Goal: Task Accomplishment & Management: Use online tool/utility

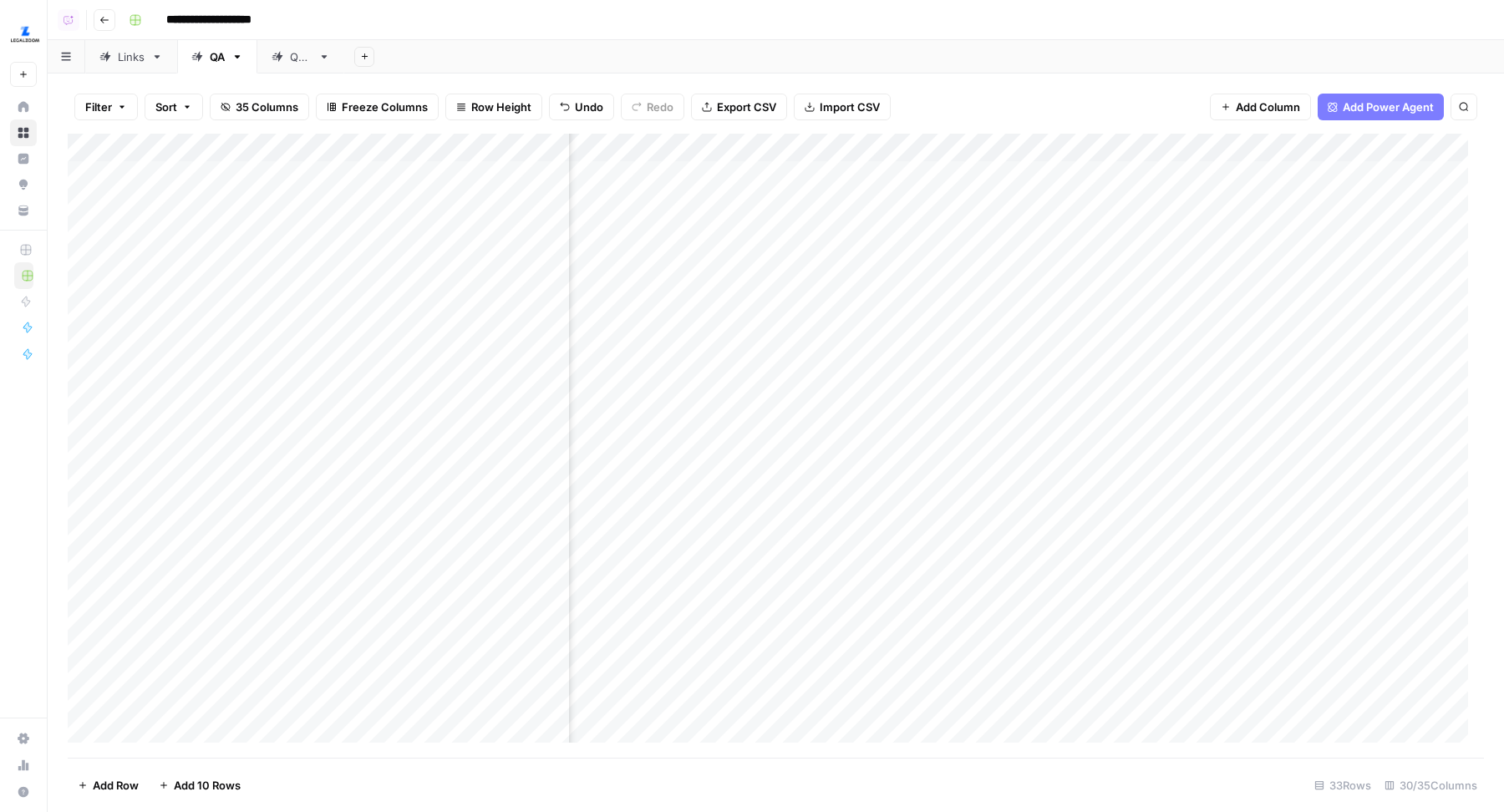
scroll to position [0, 3231]
click at [1026, 174] on div "Add Column" at bounding box center [775, 446] width 1417 height 625
click at [1024, 200] on div "Add Column" at bounding box center [775, 446] width 1417 height 625
click at [1025, 235] on div "Add Column" at bounding box center [775, 446] width 1417 height 625
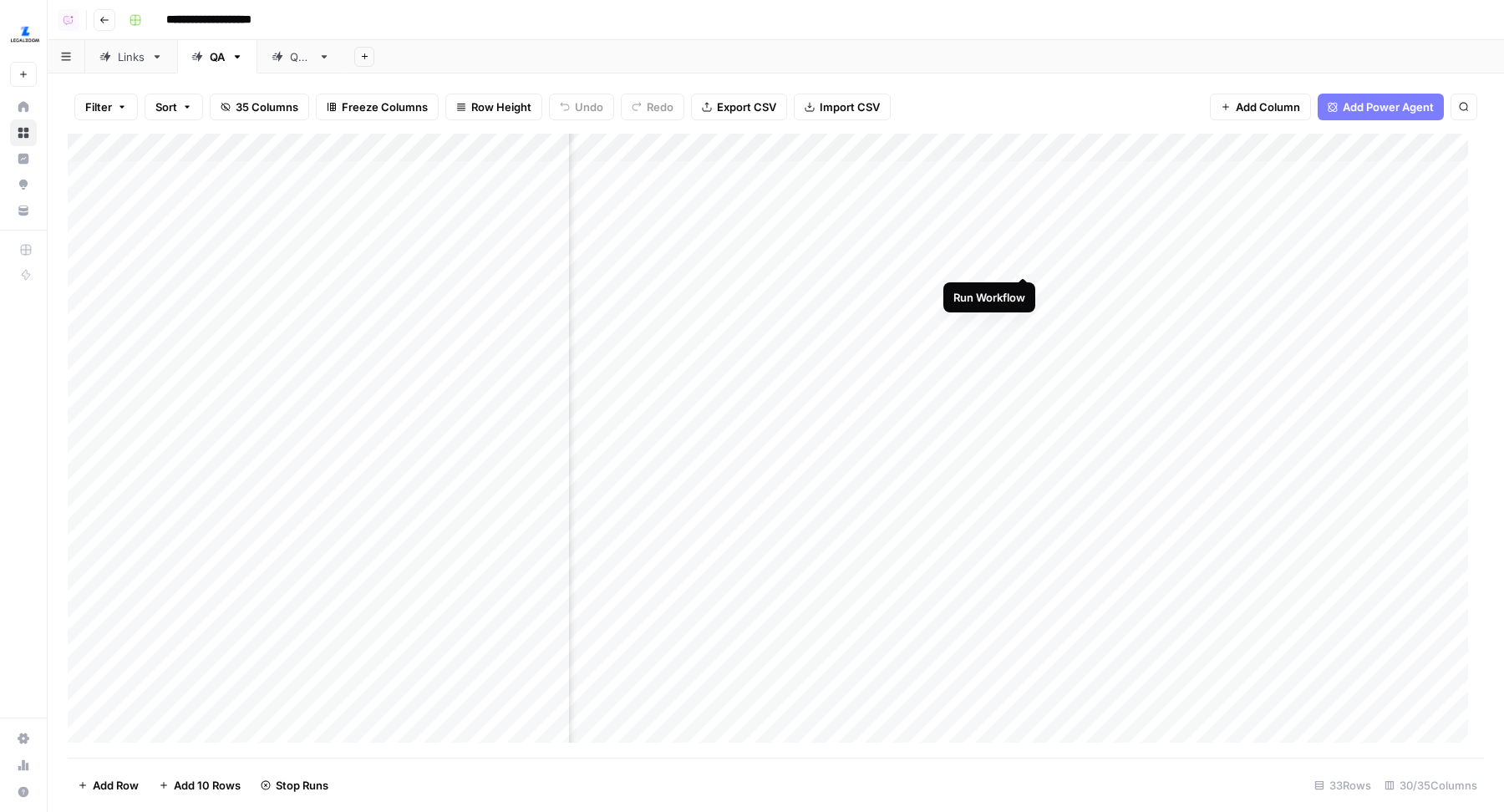
click at [1027, 258] on div "Add Column" at bounding box center [775, 446] width 1417 height 625
click at [1023, 289] on div "Add Column" at bounding box center [775, 446] width 1417 height 625
click at [1025, 315] on div "Add Column" at bounding box center [775, 446] width 1417 height 625
click at [1025, 345] on div "Add Column" at bounding box center [775, 446] width 1417 height 625
click at [1025, 373] on div "Add Column" at bounding box center [775, 446] width 1417 height 625
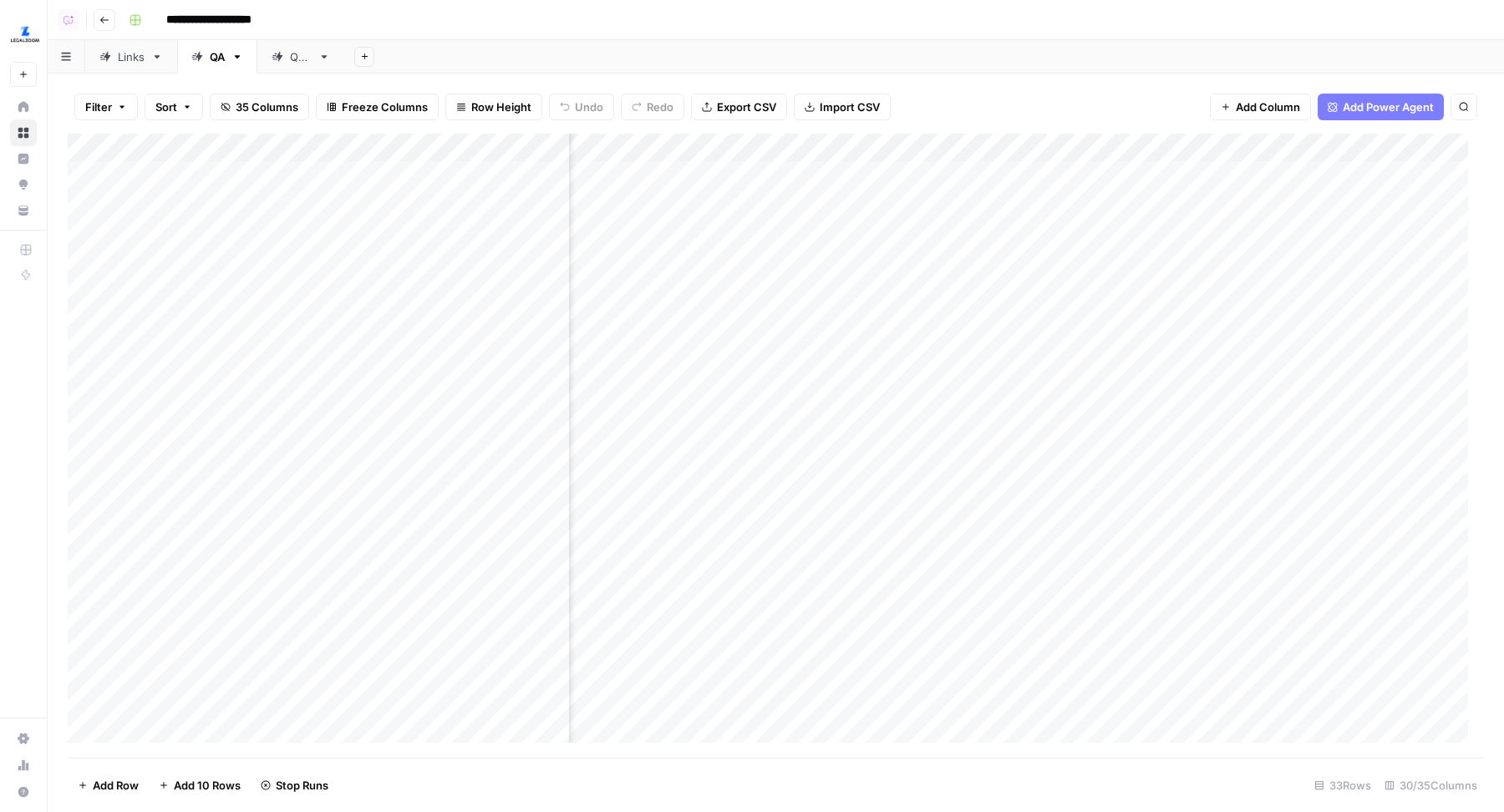
click at [1026, 400] on div "Add Column" at bounding box center [775, 446] width 1417 height 625
click at [1023, 431] on div "Add Column" at bounding box center [775, 446] width 1417 height 625
click at [1022, 456] on div "Add Column" at bounding box center [775, 446] width 1417 height 625
click at [1024, 486] on div "Add Column" at bounding box center [775, 446] width 1417 height 625
click at [1023, 513] on div "Add Column" at bounding box center [775, 446] width 1417 height 625
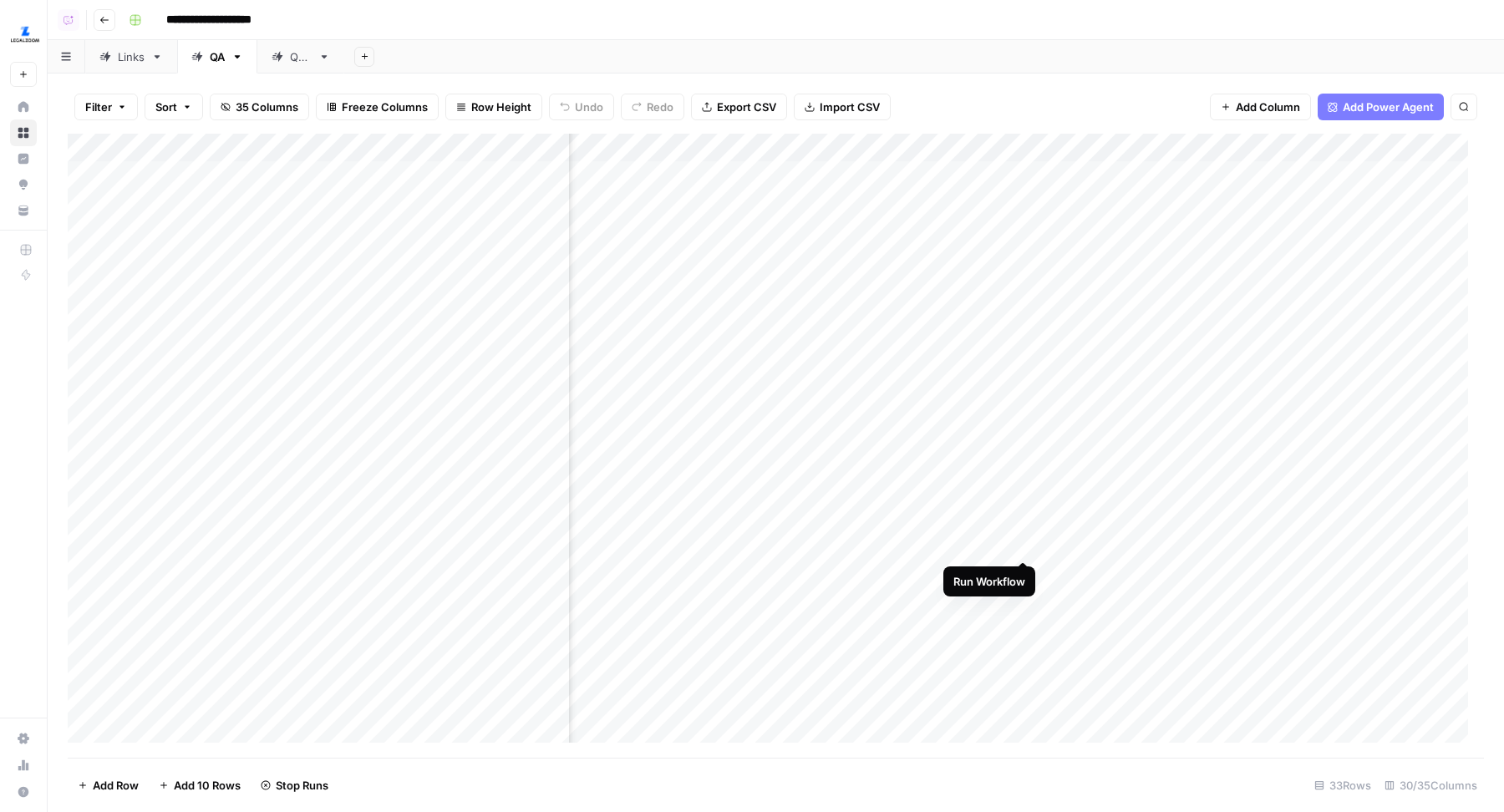
click at [1025, 546] on div "Add Column" at bounding box center [775, 446] width 1417 height 625
click at [971, 572] on div "Add Column" at bounding box center [775, 446] width 1417 height 625
click at [947, 594] on div "Add Column" at bounding box center [775, 446] width 1417 height 625
click at [943, 559] on div "Add Column" at bounding box center [775, 446] width 1417 height 625
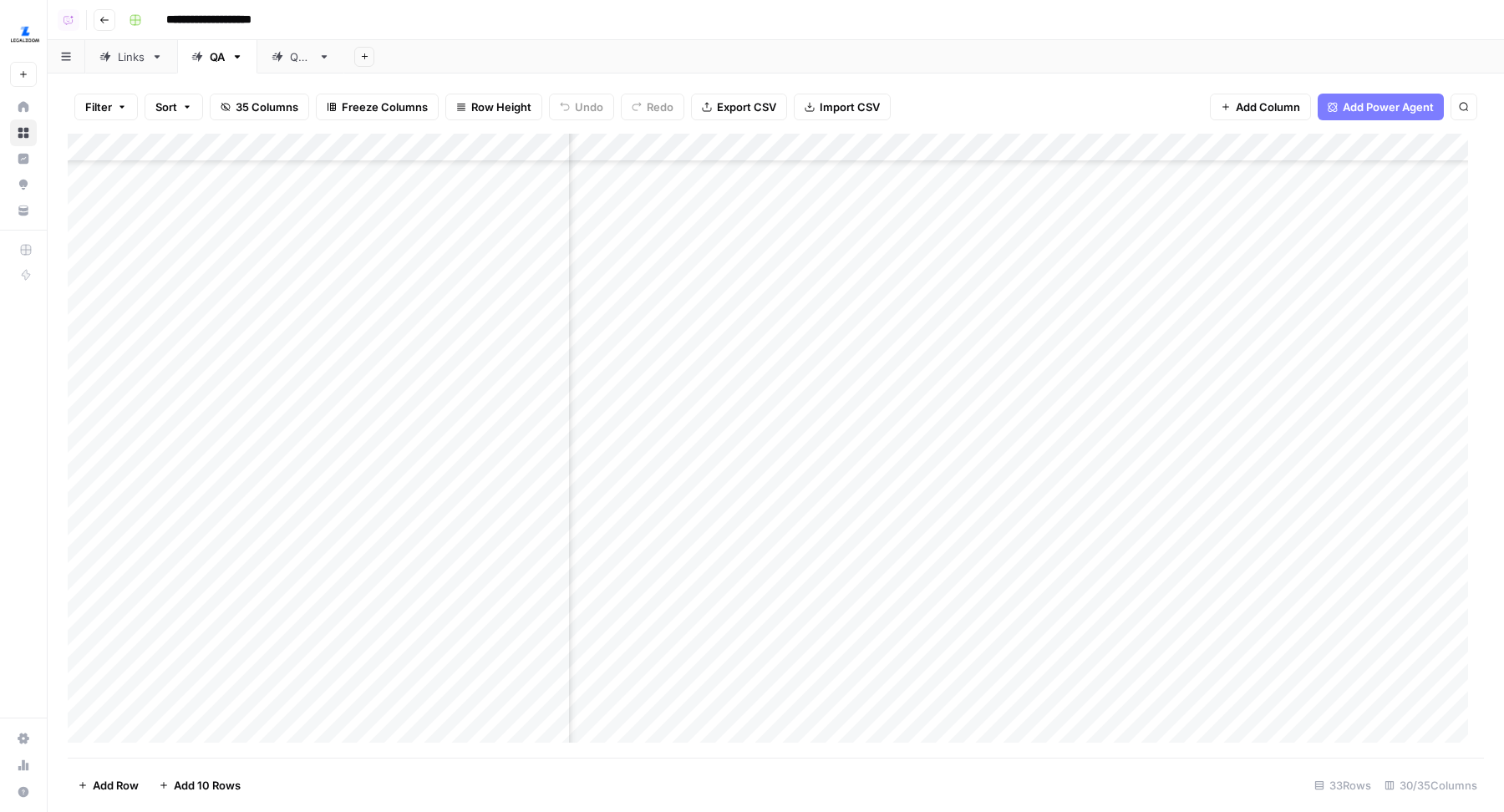
click at [945, 589] on div "Add Column" at bounding box center [775, 446] width 1417 height 625
click at [950, 564] on div "Add Column" at bounding box center [775, 446] width 1417 height 625
click at [815, 148] on div "Add Column" at bounding box center [775, 446] width 1417 height 625
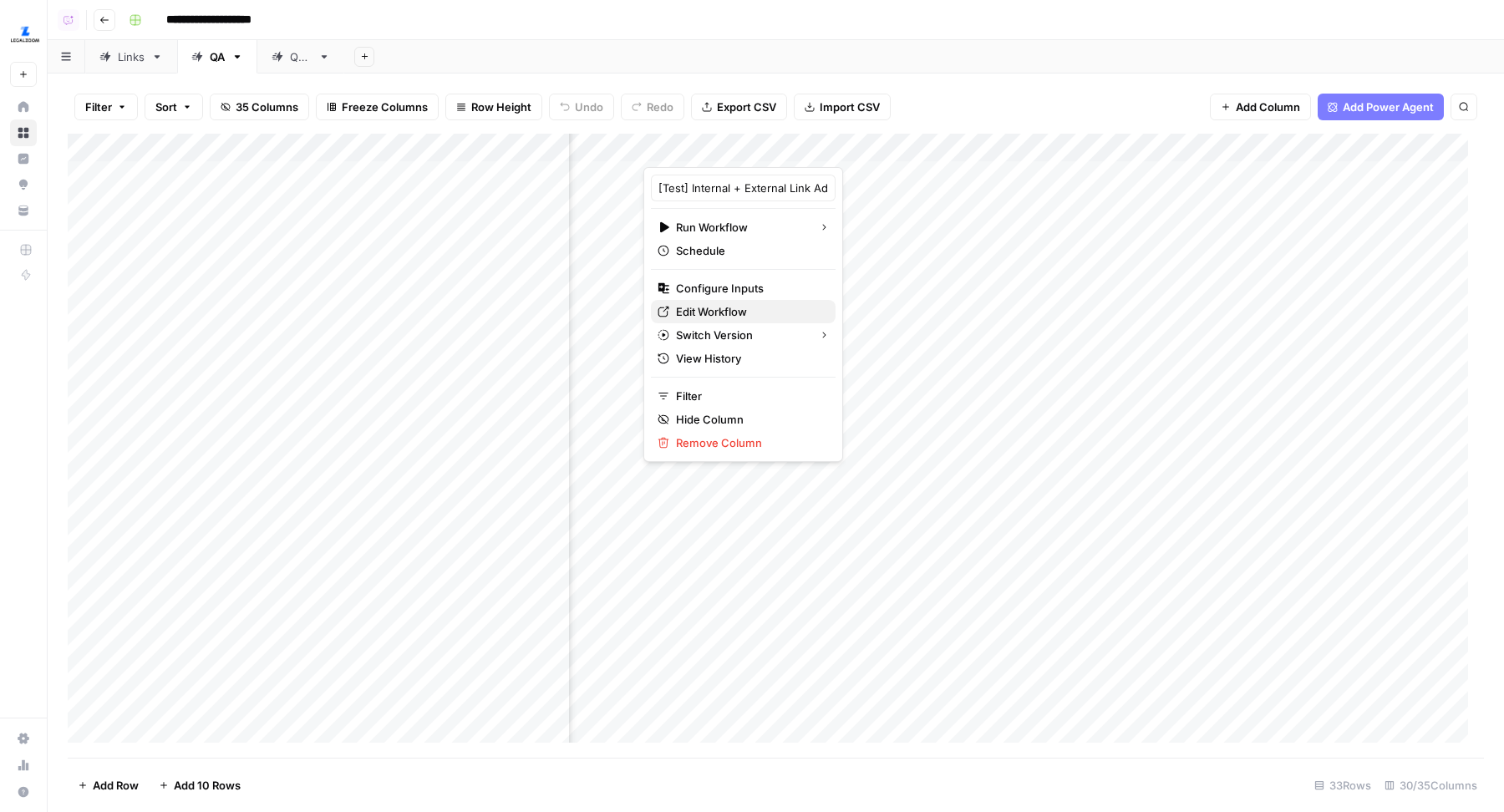
click at [712, 308] on span "Edit Workflow" at bounding box center [749, 311] width 147 height 17
